Goal: Transaction & Acquisition: Purchase product/service

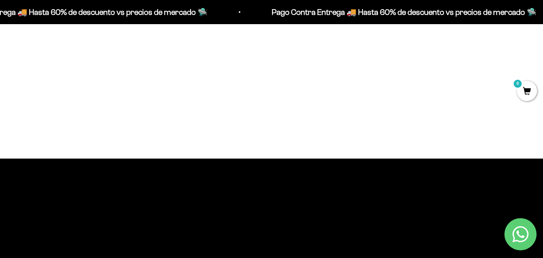
scroll to position [523, 0]
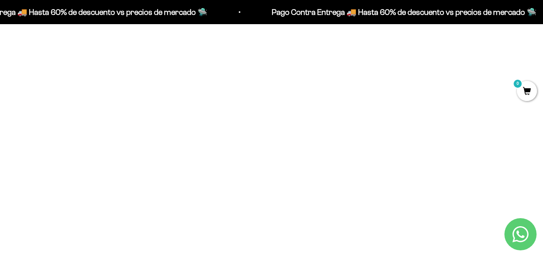
click at [109, 97] on img at bounding box center [100, 116] width 162 height 162
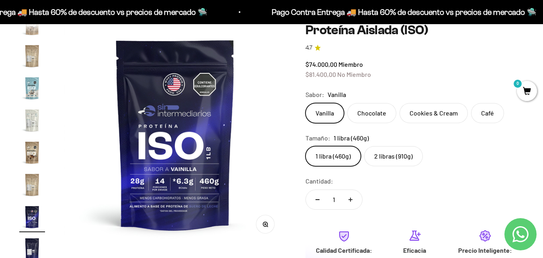
scroll to position [40, 0]
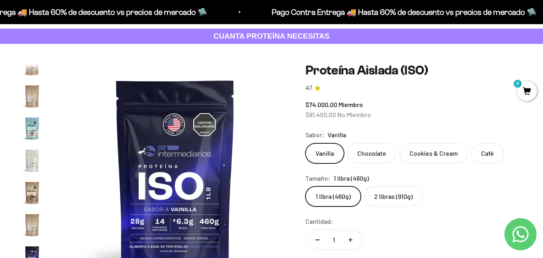
click at [31, 158] on img "Ir al artículo 13" at bounding box center [32, 161] width 26 height 26
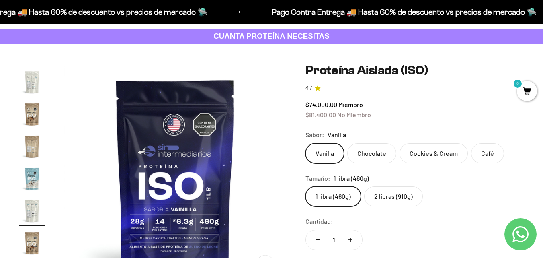
scroll to position [0, 2721]
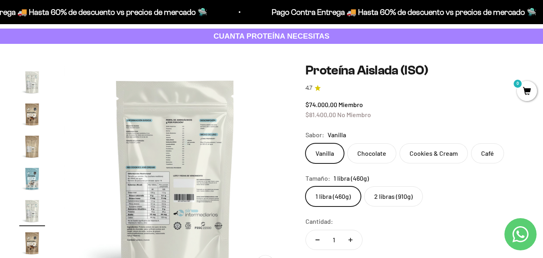
click at [165, 169] on img at bounding box center [175, 174] width 222 height 222
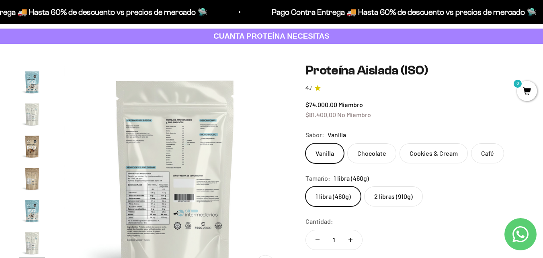
scroll to position [0, 2495]
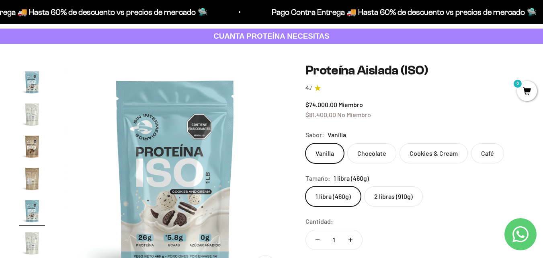
click at [31, 115] on img "Ir al artículo 9" at bounding box center [32, 114] width 26 height 26
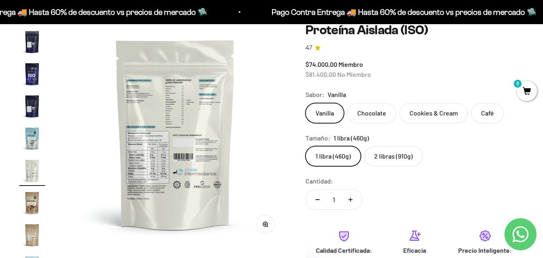
scroll to position [121, 0]
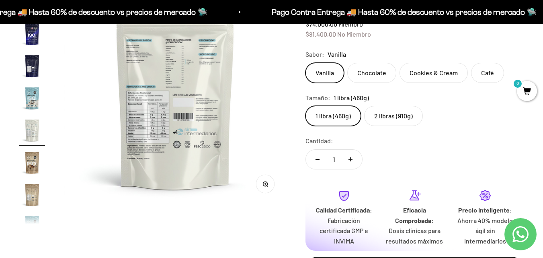
click at [31, 134] on img "Ir al artículo 9" at bounding box center [32, 130] width 26 height 26
click at [267, 183] on circle "button" at bounding box center [265, 183] width 4 height 4
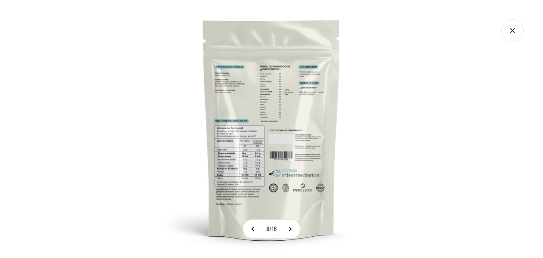
click at [277, 161] on img at bounding box center [272, 129] width 258 height 258
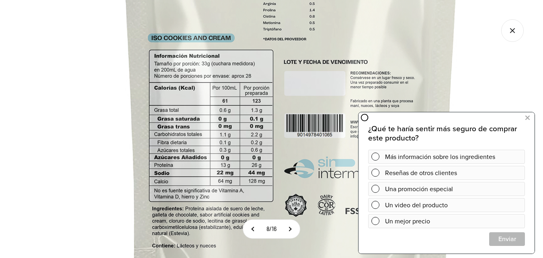
click at [262, 238] on section "8 / 16" at bounding box center [271, 129] width 543 height 258
